Goal: Task Accomplishment & Management: Use online tool/utility

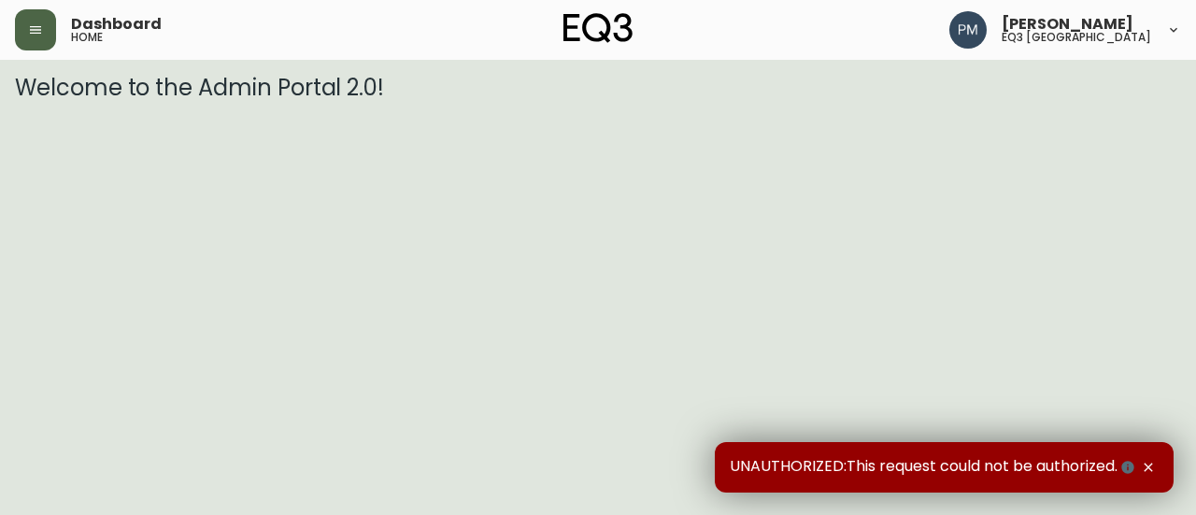
click at [42, 25] on icon "button" at bounding box center [35, 29] width 15 height 15
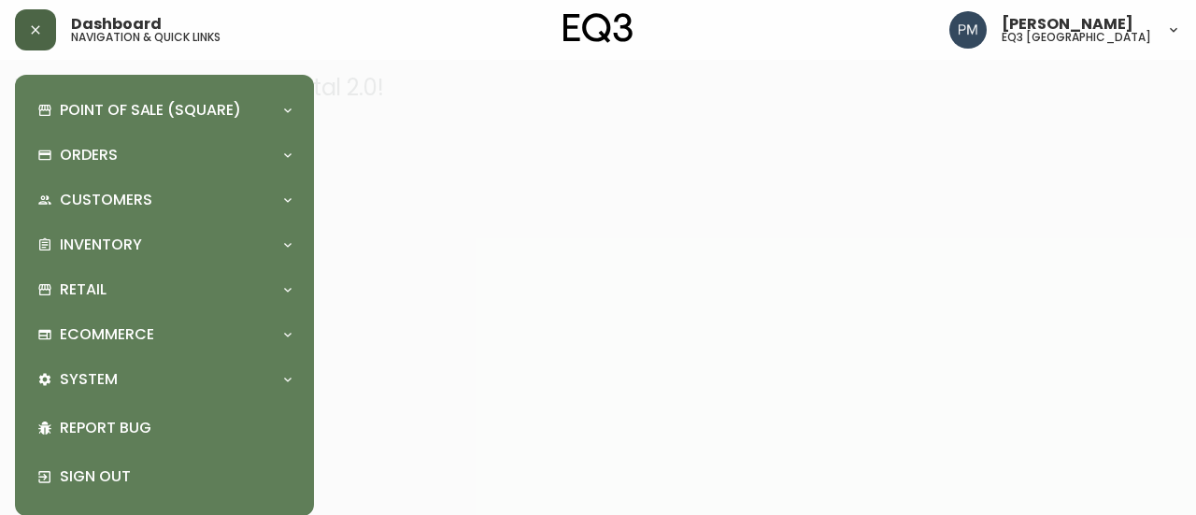
click at [235, 266] on div "Point of Sale (Square) Payments Virtual Terminal Transactions Search Terminals …" at bounding box center [164, 295] width 269 height 411
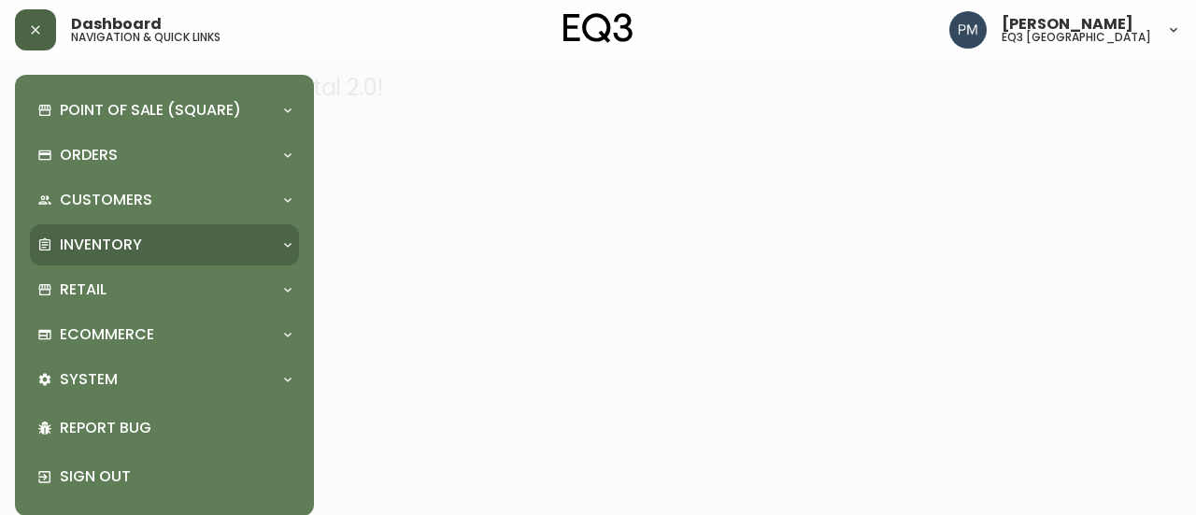
click at [224, 240] on div "Inventory" at bounding box center [154, 245] width 235 height 21
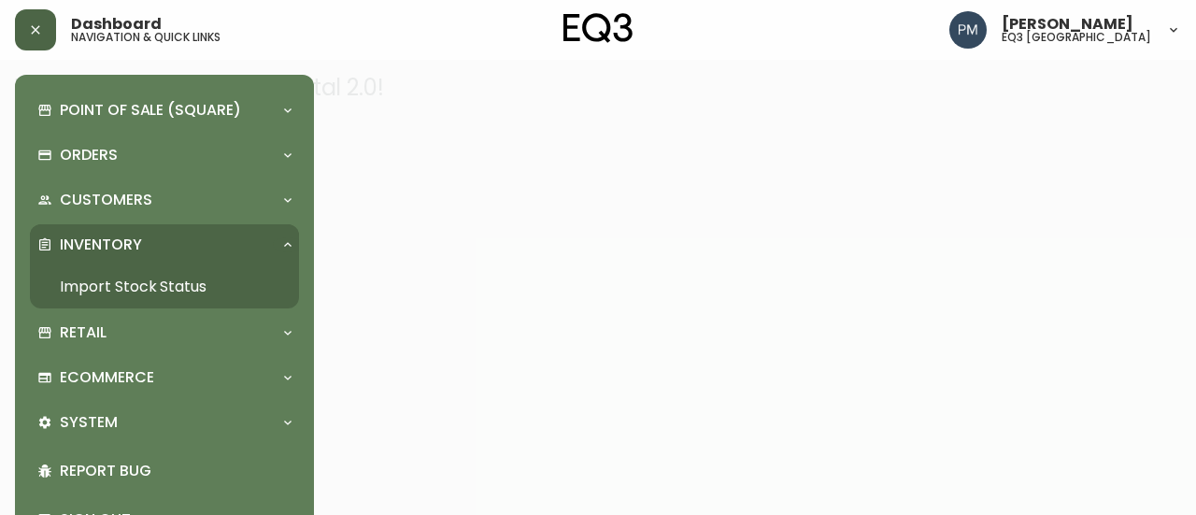
click at [170, 287] on link "Import Stock Status" at bounding box center [164, 286] width 269 height 43
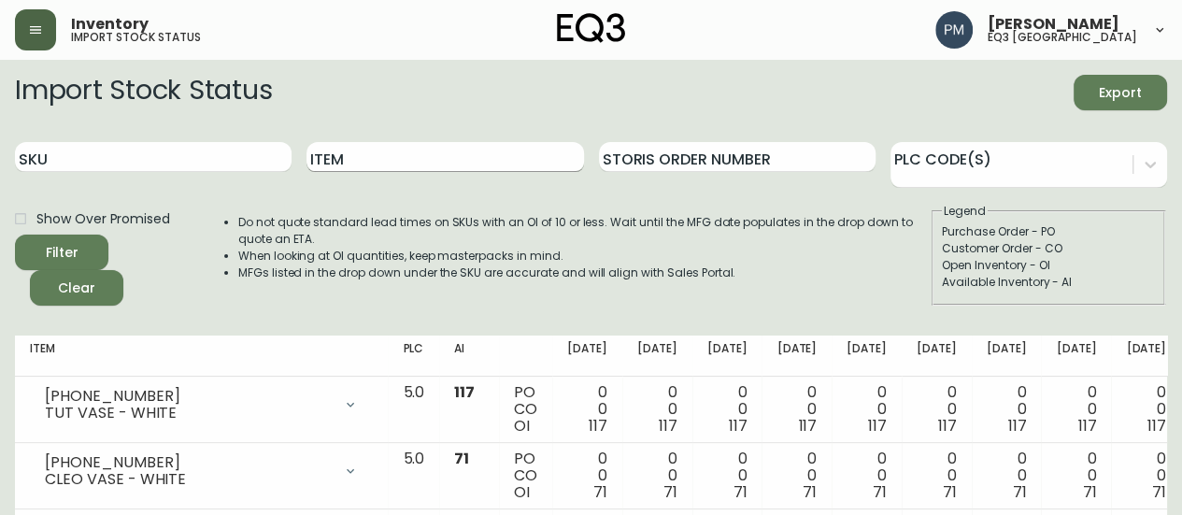
click at [342, 152] on input "Item" at bounding box center [444, 157] width 277 height 30
type input "acacia"
click at [15, 235] on button "Filter" at bounding box center [61, 253] width 93 height 36
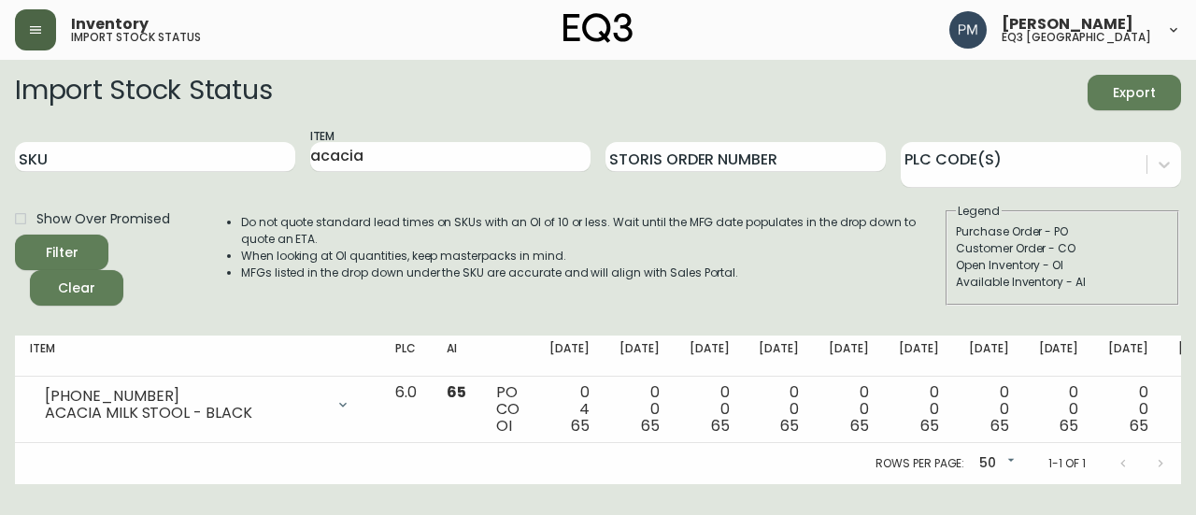
click at [26, 25] on button "button" at bounding box center [35, 29] width 41 height 41
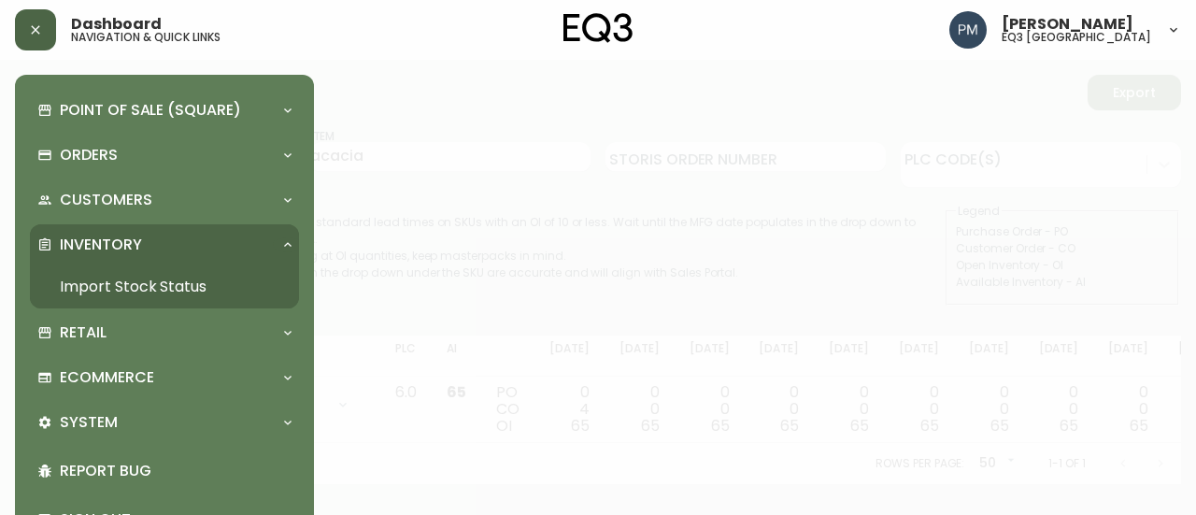
click at [46, 40] on button "button" at bounding box center [35, 29] width 41 height 41
